Goal: Check status: Check status

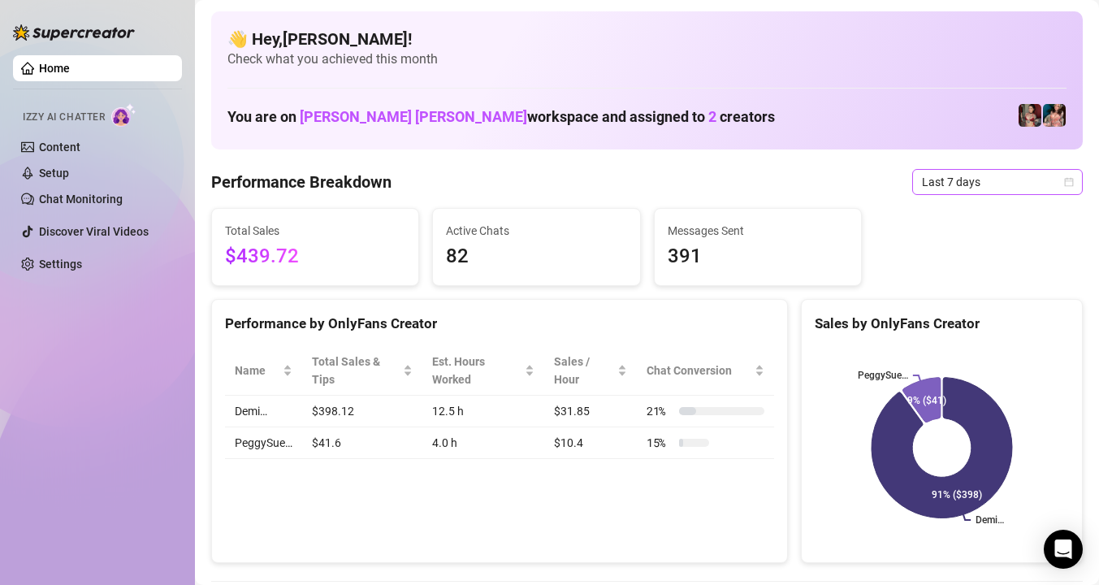
click at [992, 171] on span "Last 7 days" at bounding box center [997, 182] width 151 height 24
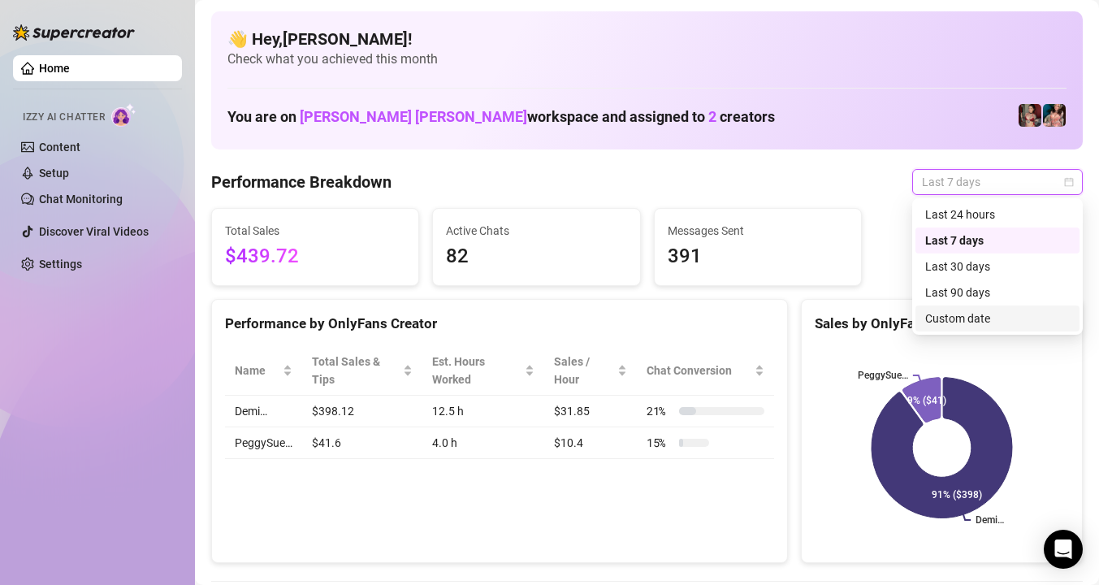
click at [985, 314] on div "Custom date" at bounding box center [997, 318] width 145 height 18
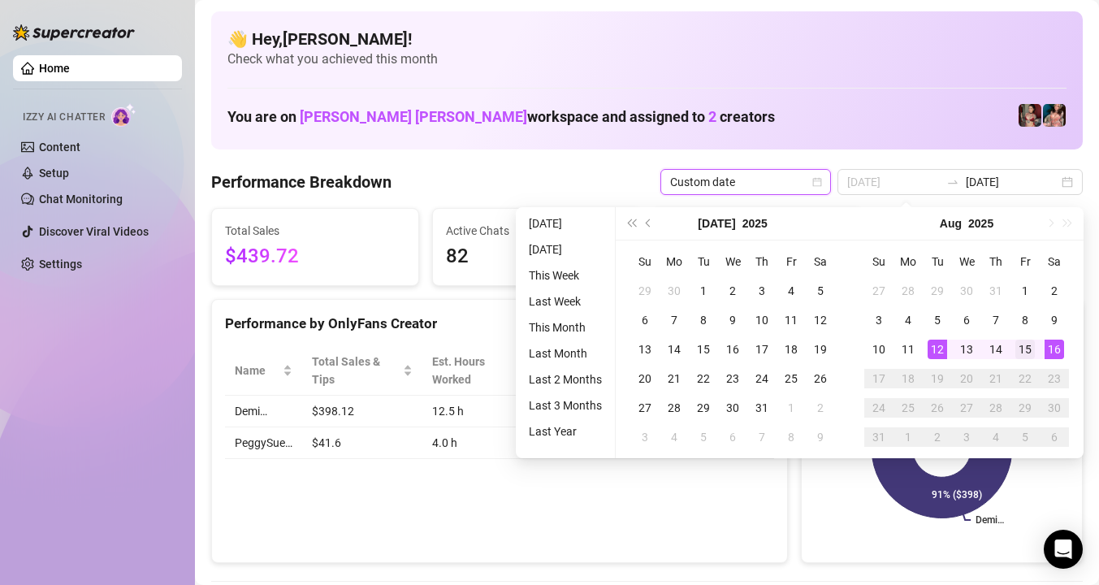
type input "[DATE]"
click at [1017, 352] on div "15" at bounding box center [1024, 348] width 19 height 19
click at [1052, 349] on div "16" at bounding box center [1053, 348] width 19 height 19
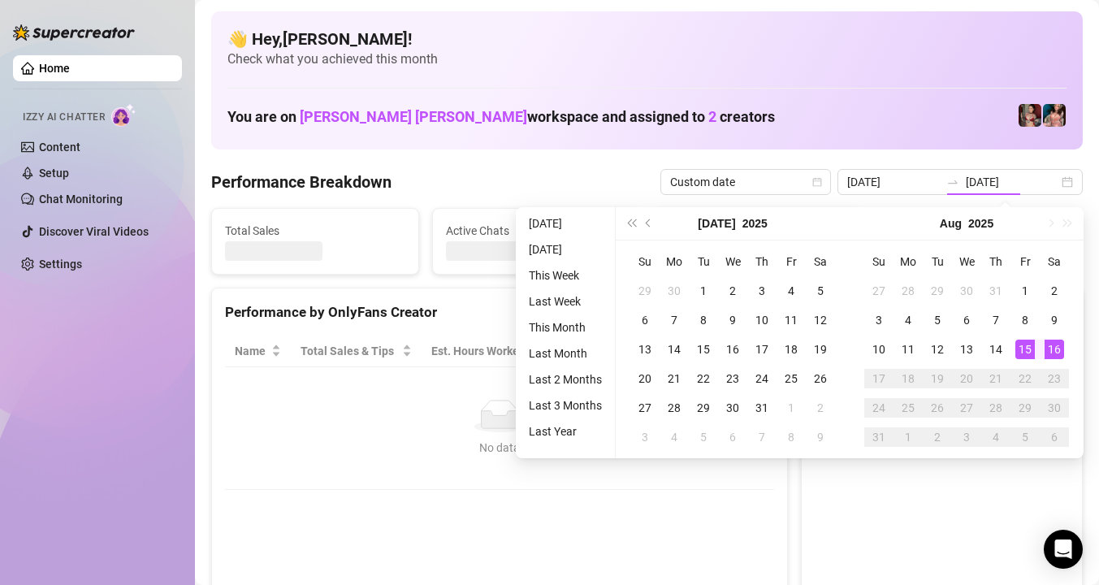
type input "[DATE]"
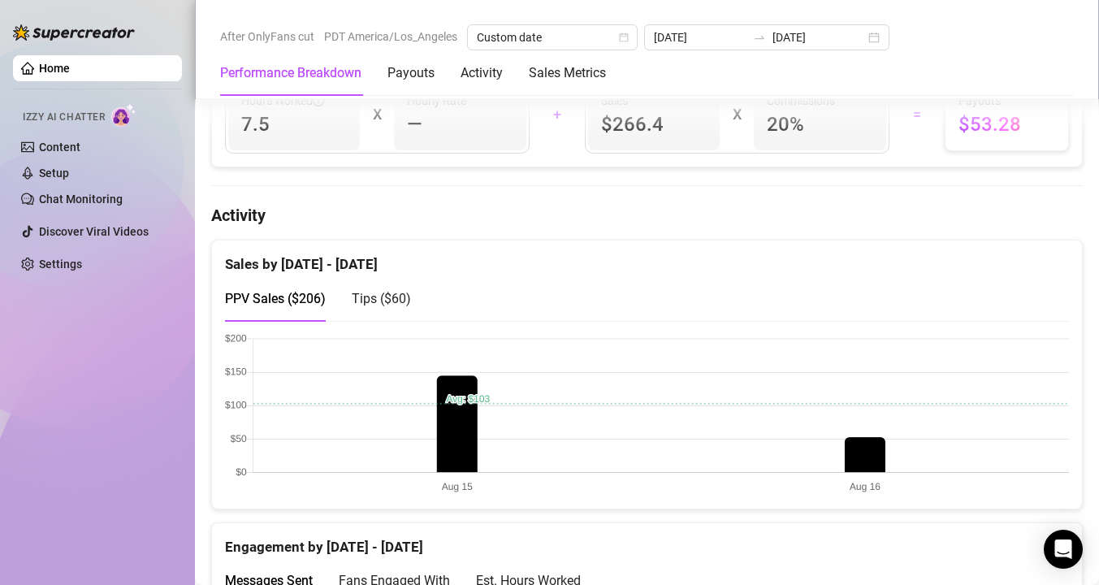
scroll to position [695, 0]
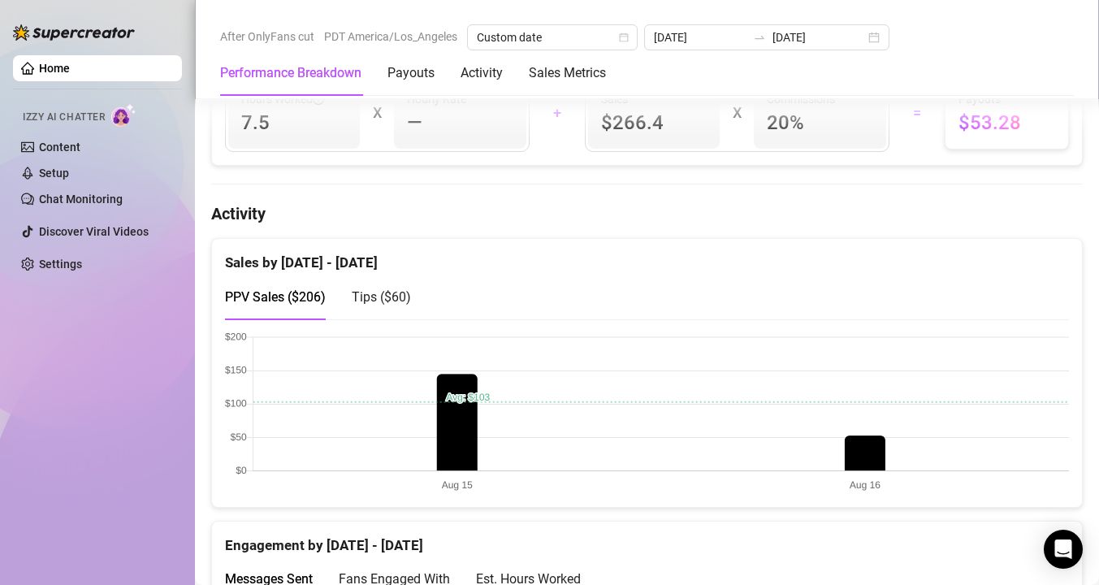
click at [370, 297] on span "Tips ( $60 )" at bounding box center [381, 296] width 59 height 15
click at [284, 298] on span "PPV Sales ( $206 )" at bounding box center [275, 296] width 101 height 15
click at [376, 303] on span "Tips ( $60 )" at bounding box center [381, 296] width 59 height 15
click at [292, 301] on span "PPV Sales ( $206 )" at bounding box center [275, 296] width 101 height 15
click at [387, 297] on span "Tips ( $60 )" at bounding box center [381, 296] width 59 height 15
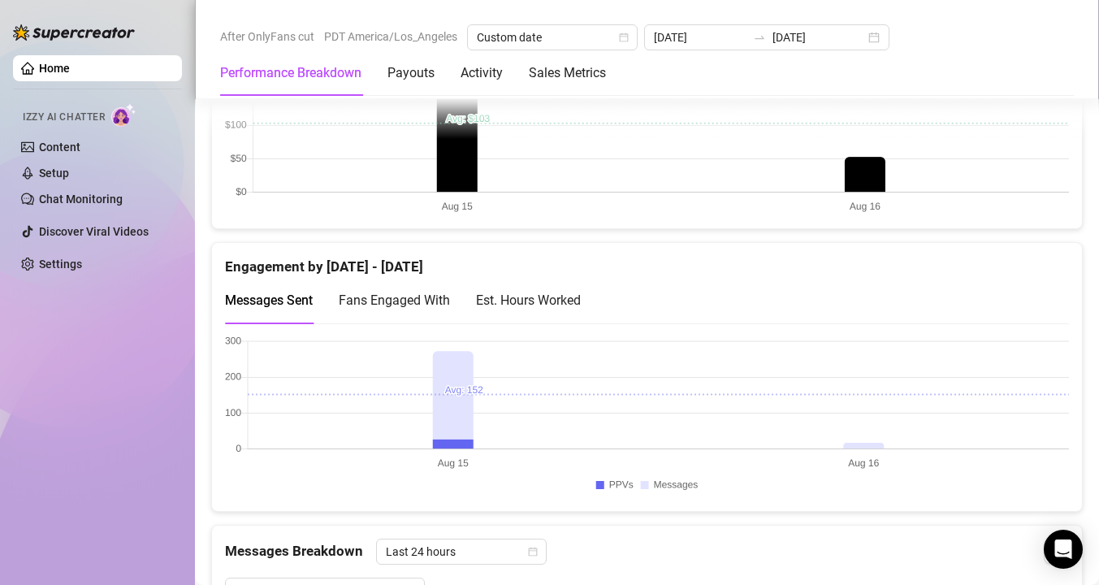
scroll to position [988, 0]
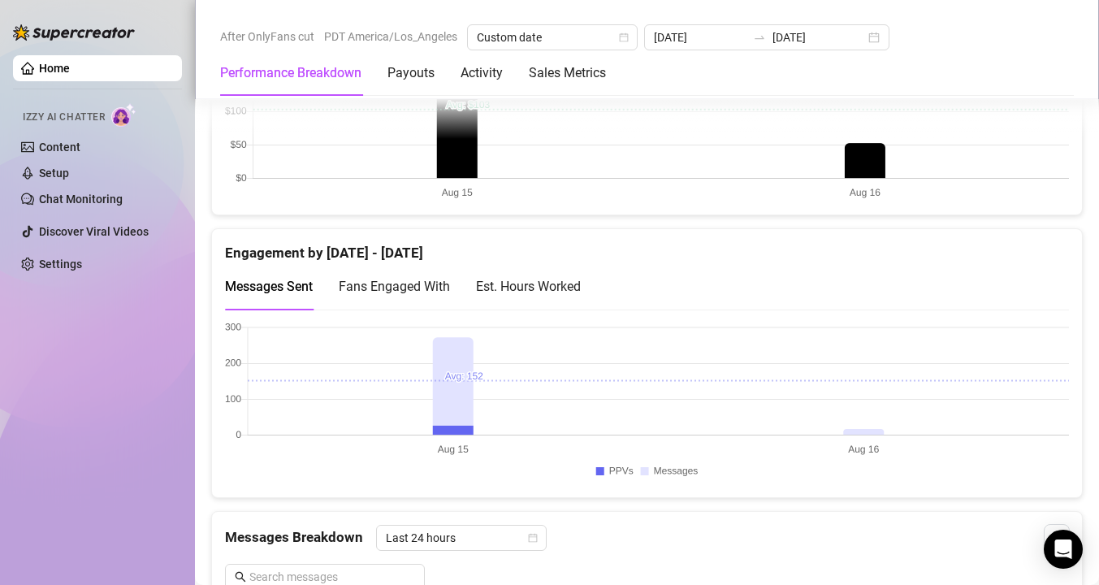
click at [534, 290] on div "Est. Hours Worked" at bounding box center [528, 286] width 105 height 20
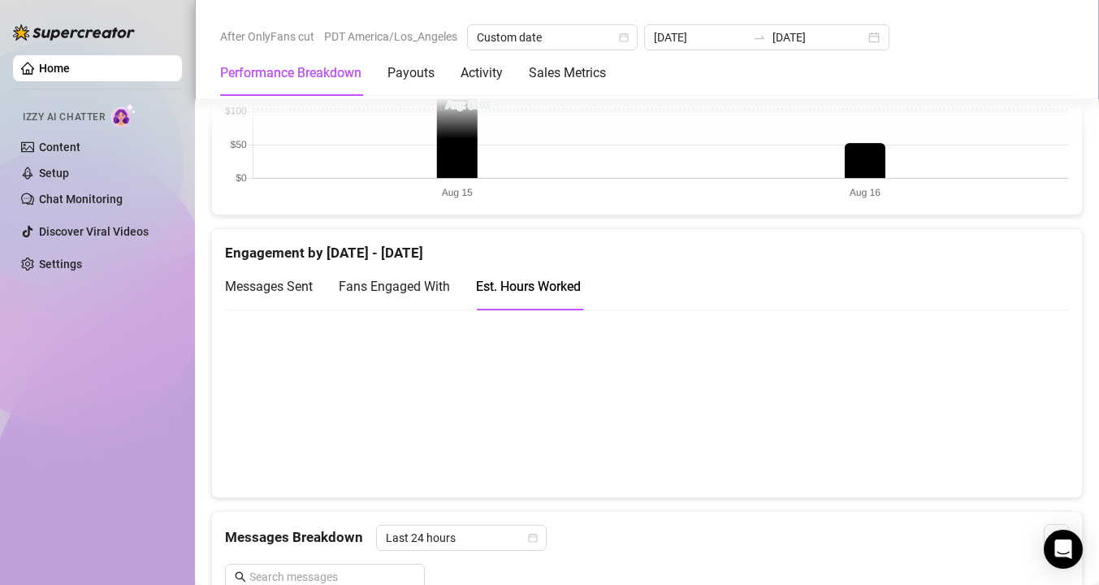
click at [249, 286] on span "Messages Sent" at bounding box center [269, 286] width 88 height 15
click at [370, 285] on span "Fans Engaged With" at bounding box center [394, 286] width 111 height 15
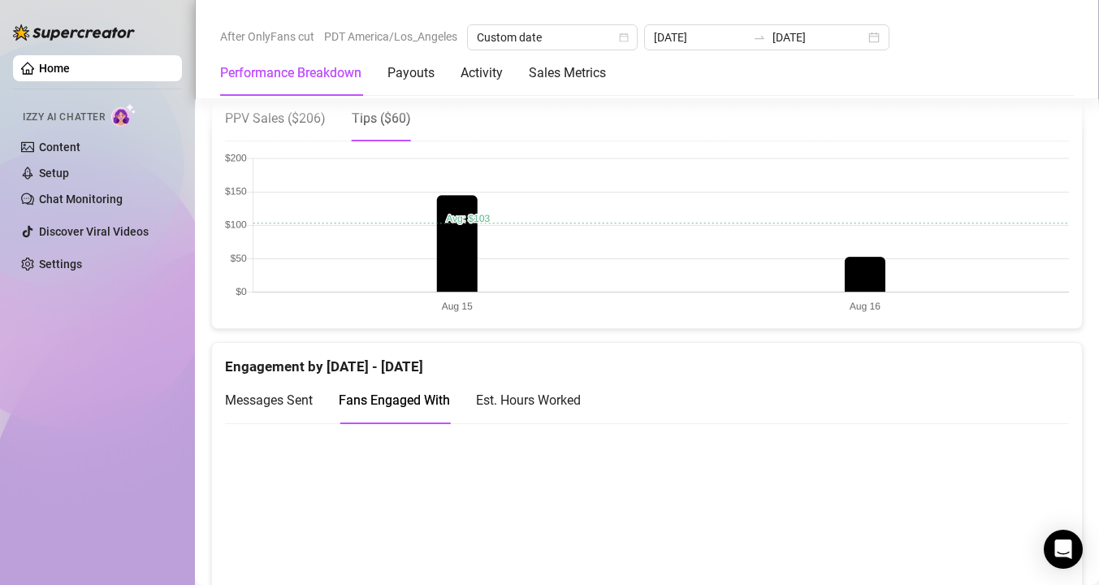
scroll to position [490, 0]
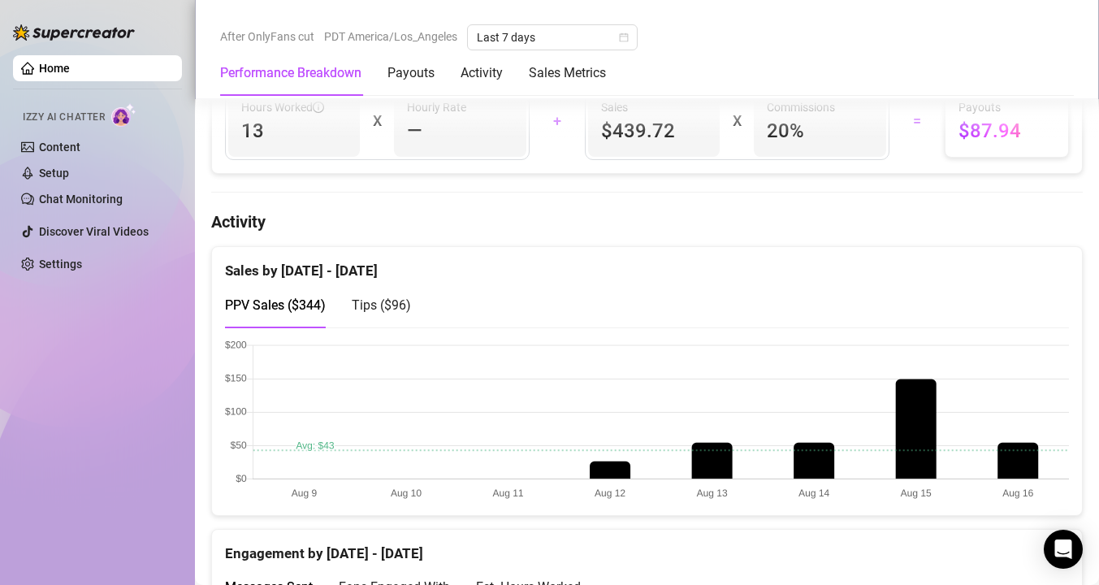
scroll to position [689, 0]
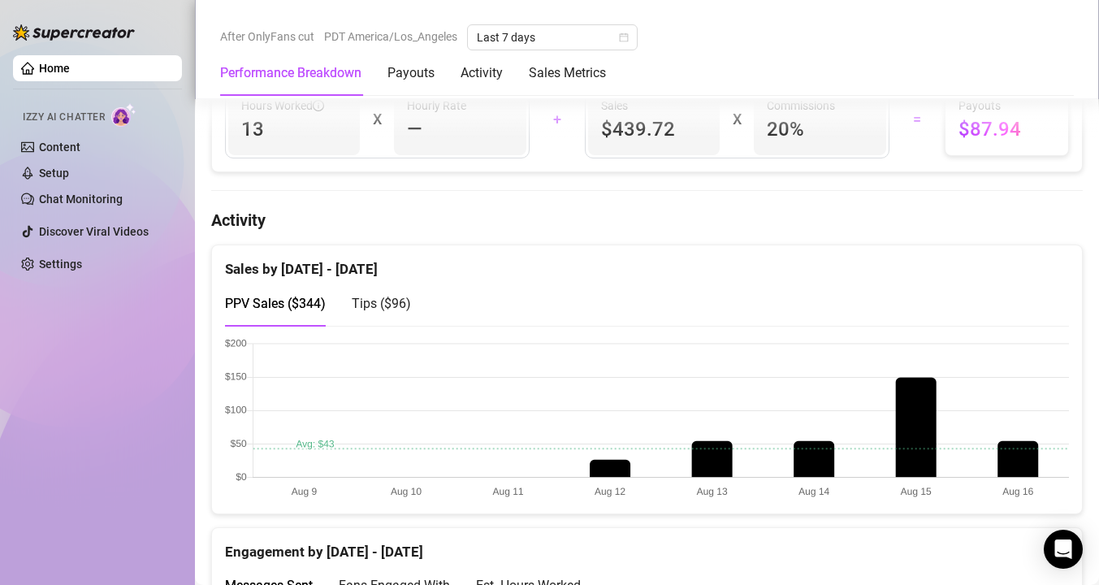
click at [374, 307] on span "Tips ( $96 )" at bounding box center [381, 303] width 59 height 15
click at [305, 308] on span "PPV Sales ( $344 )" at bounding box center [275, 303] width 101 height 15
click at [391, 305] on span "Tips ( $96 )" at bounding box center [381, 303] width 59 height 15
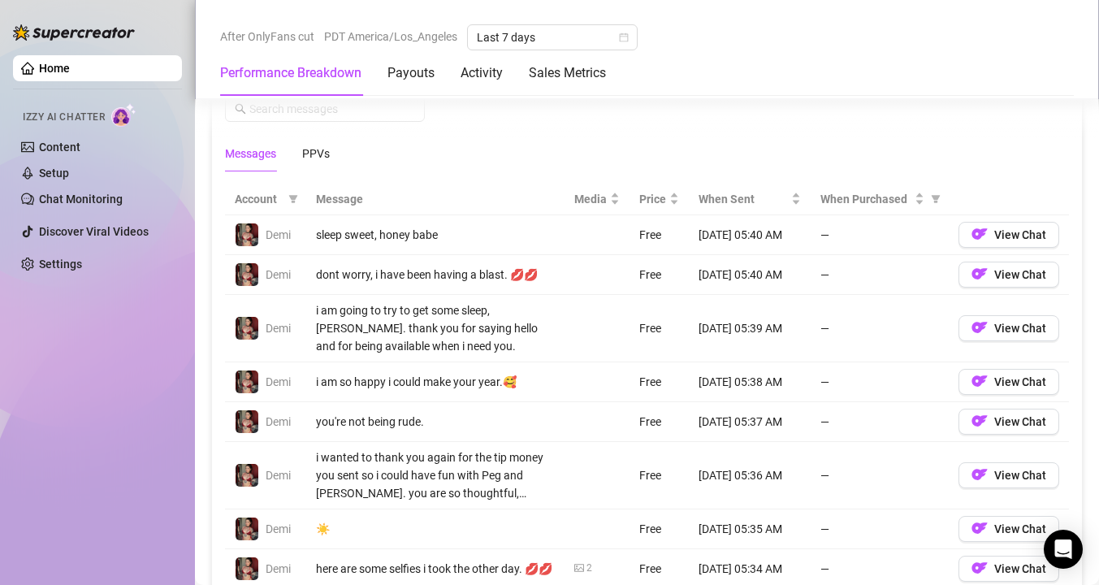
scroll to position [1472, 0]
